Goal: Check status: Check status

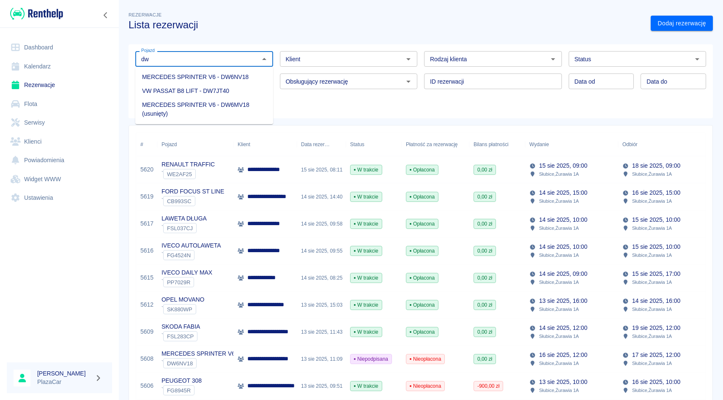
type input "d"
click at [176, 74] on li "SKODA FABIA - FSL982CP" at bounding box center [204, 77] width 138 height 14
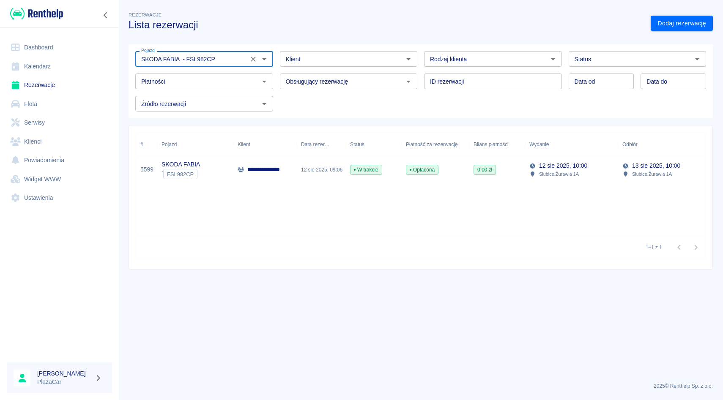
type input "SKODA FABIA - FSL982CP"
click at [289, 161] on div "**********" at bounding box center [264, 169] width 63 height 27
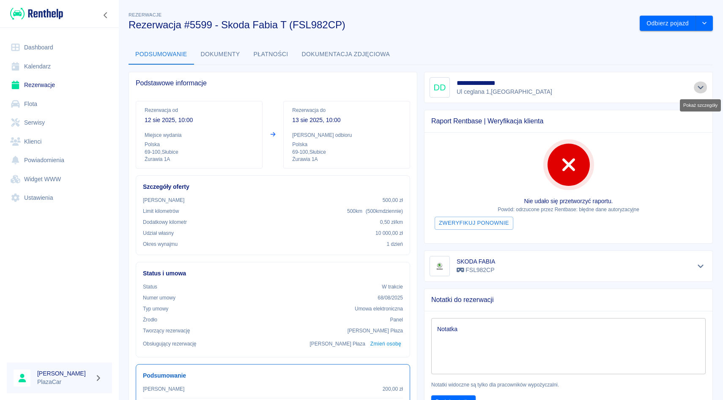
click at [696, 89] on icon "Pokaż szczegóły" at bounding box center [701, 88] width 10 height 8
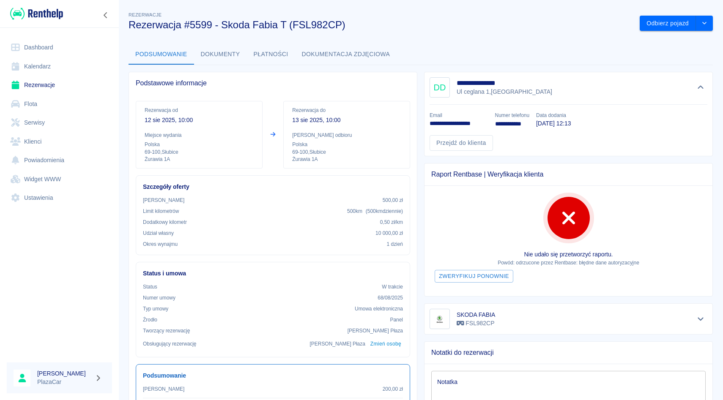
click at [703, 90] on icon "Ukryj szczegóły" at bounding box center [701, 88] width 10 height 8
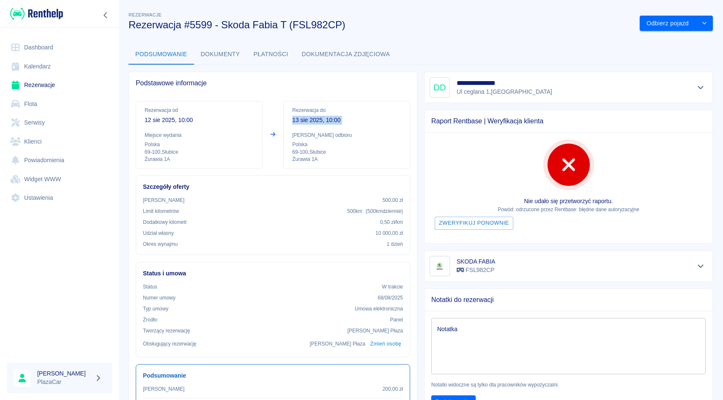
drag, startPoint x: 292, startPoint y: 117, endPoint x: 329, endPoint y: 126, distance: 38.1
click at [329, 126] on div "Rezerwacja do [DATE] 10:00 Miejsce odbioru Polska 69-100 , Słubice Żurawia 1A" at bounding box center [346, 135] width 127 height 68
click at [702, 87] on icon "Pokaż szczegóły" at bounding box center [701, 87] width 6 height 3
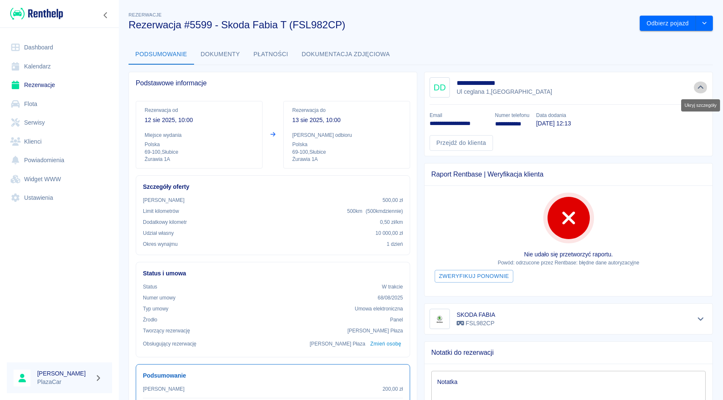
click at [702, 87] on icon "Ukryj szczegóły" at bounding box center [701, 87] width 6 height 3
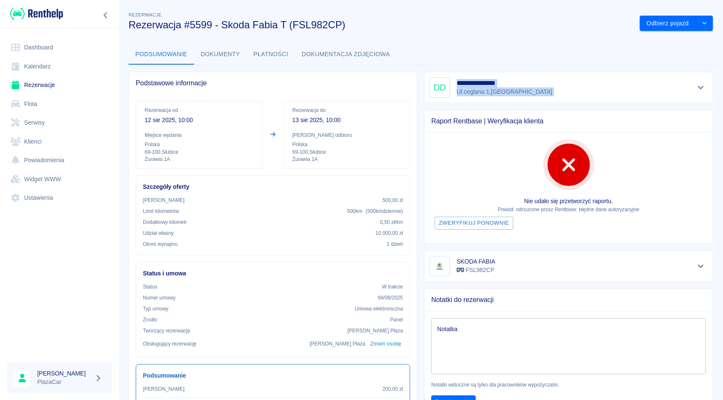
drag, startPoint x: 456, startPoint y: 82, endPoint x: 513, endPoint y: 104, distance: 61.3
click at [513, 104] on div "**********" at bounding box center [564, 245] width 295 height 361
click at [513, 104] on div "Raport Rentbase | Weryfikacja klienta Nie udało się przetworzyć raportu. Powód:…" at bounding box center [564, 173] width 295 height 141
click at [702, 89] on icon "Pokaż szczegóły" at bounding box center [701, 88] width 10 height 8
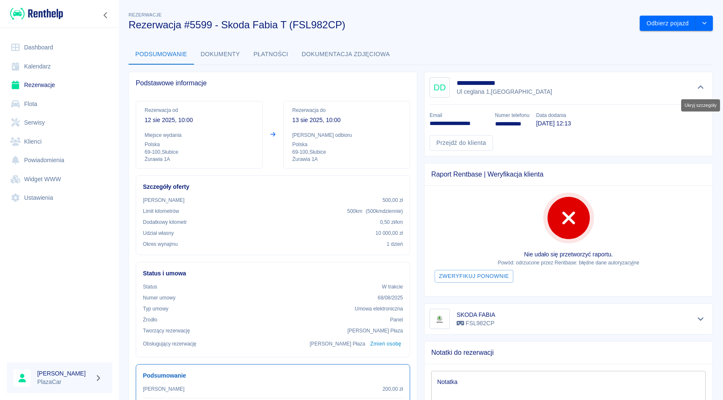
click at [704, 86] on icon "Ukryj szczegóły" at bounding box center [701, 88] width 10 height 8
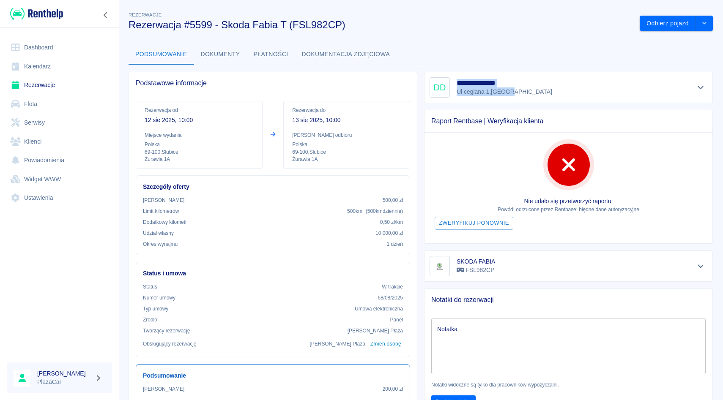
drag, startPoint x: 457, startPoint y: 80, endPoint x: 525, endPoint y: 101, distance: 70.9
click at [525, 102] on div "**********" at bounding box center [568, 87] width 289 height 31
click at [631, 111] on div "Raport Rentbase | Weryfikacja klienta" at bounding box center [568, 121] width 288 height 22
